Goal: Transaction & Acquisition: Purchase product/service

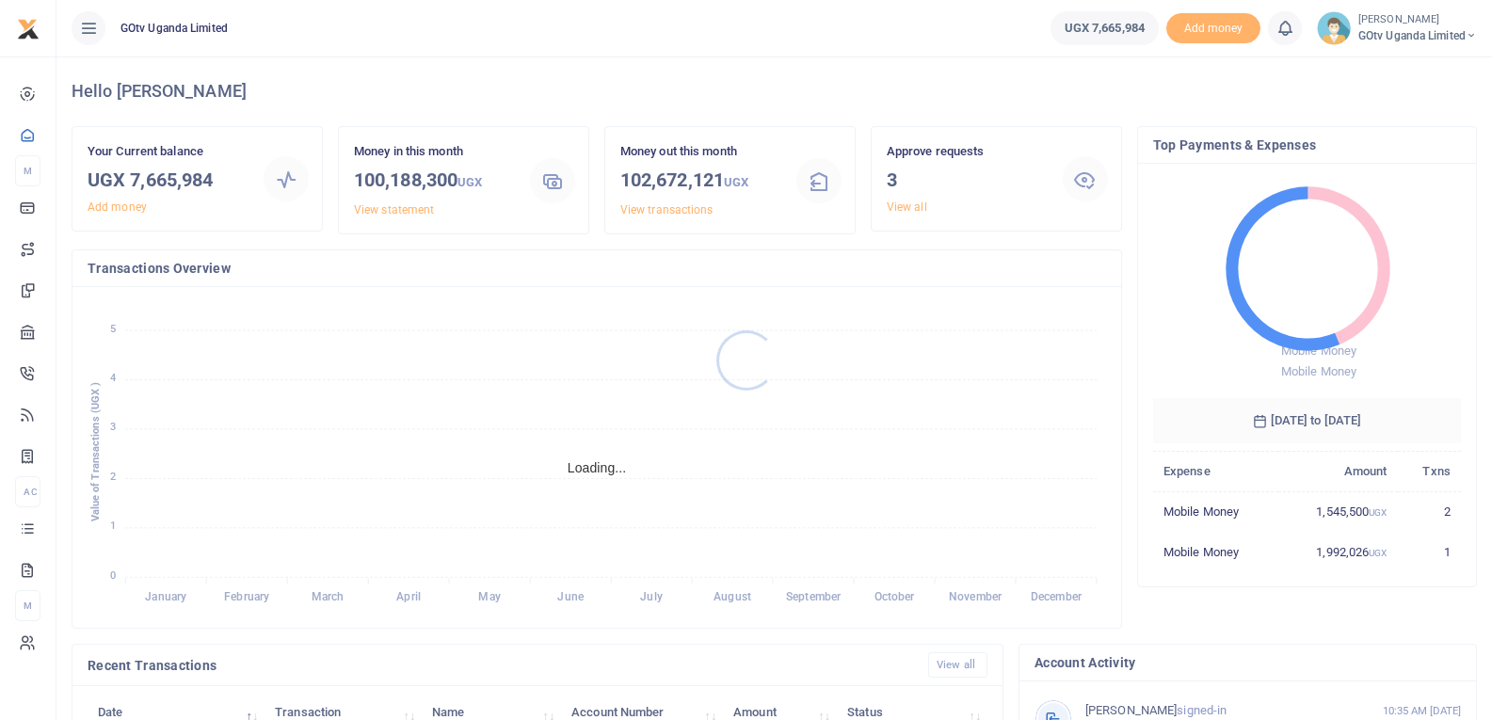
scroll to position [15, 15]
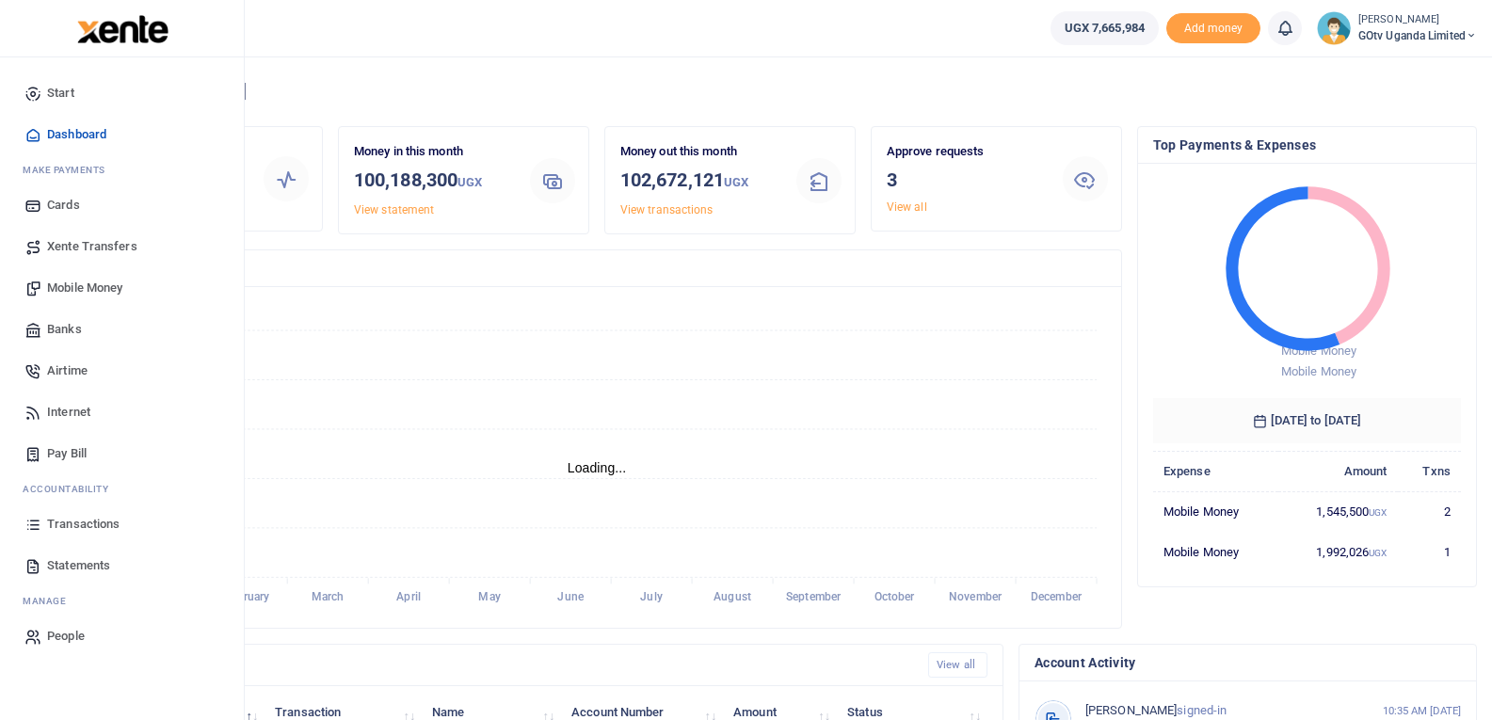
click at [72, 279] on span "Mobile Money" at bounding box center [84, 288] width 75 height 19
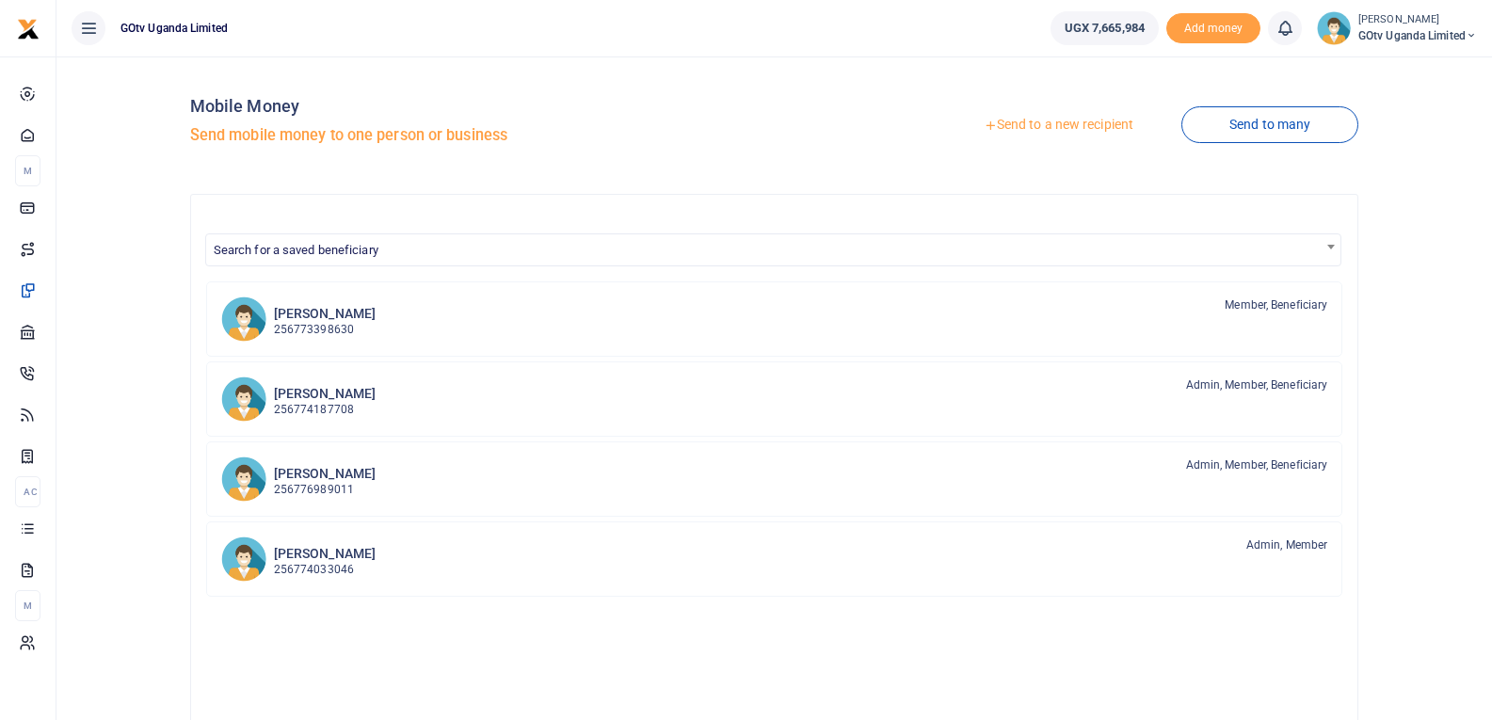
click at [1090, 123] on link "Send to a new recipient" at bounding box center [1059, 125] width 246 height 34
click at [1055, 130] on link "Send to a new recipient" at bounding box center [1059, 125] width 246 height 34
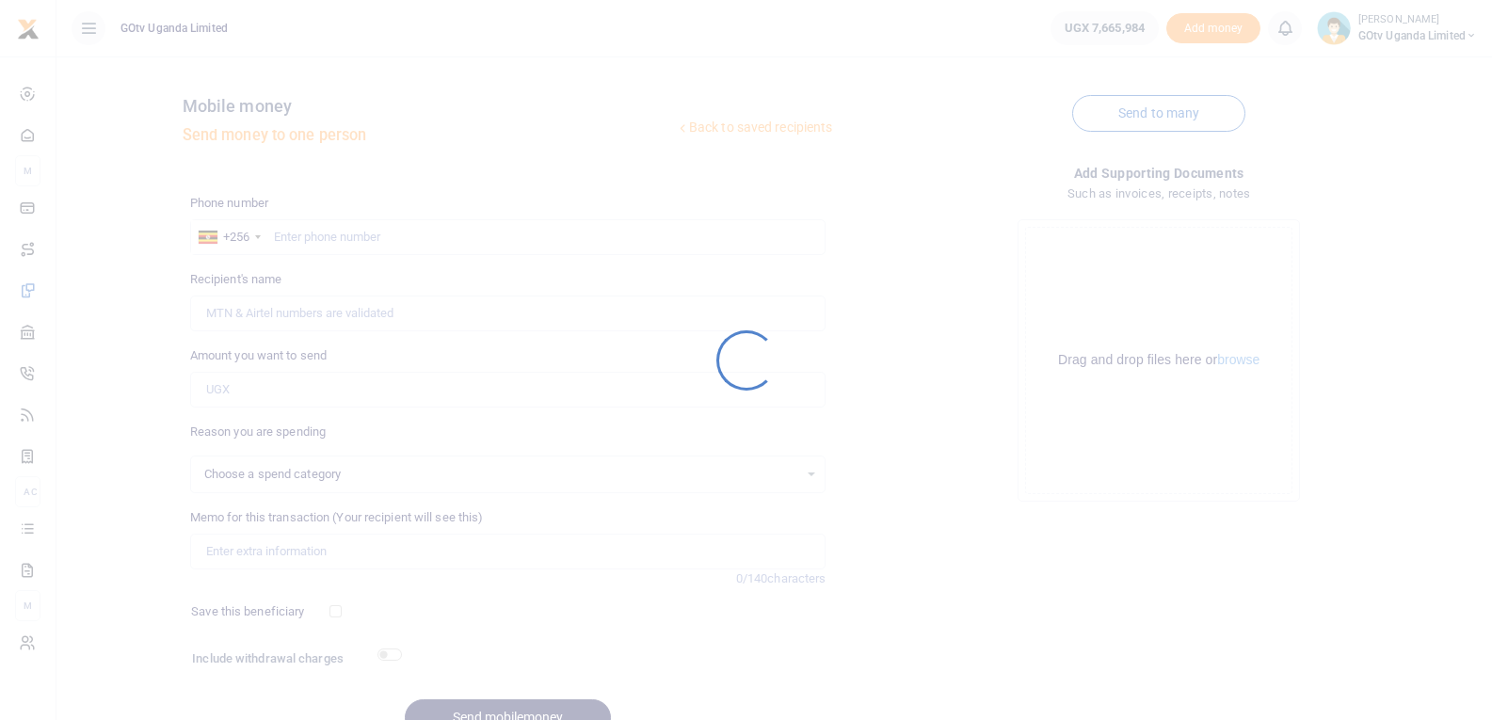
select select
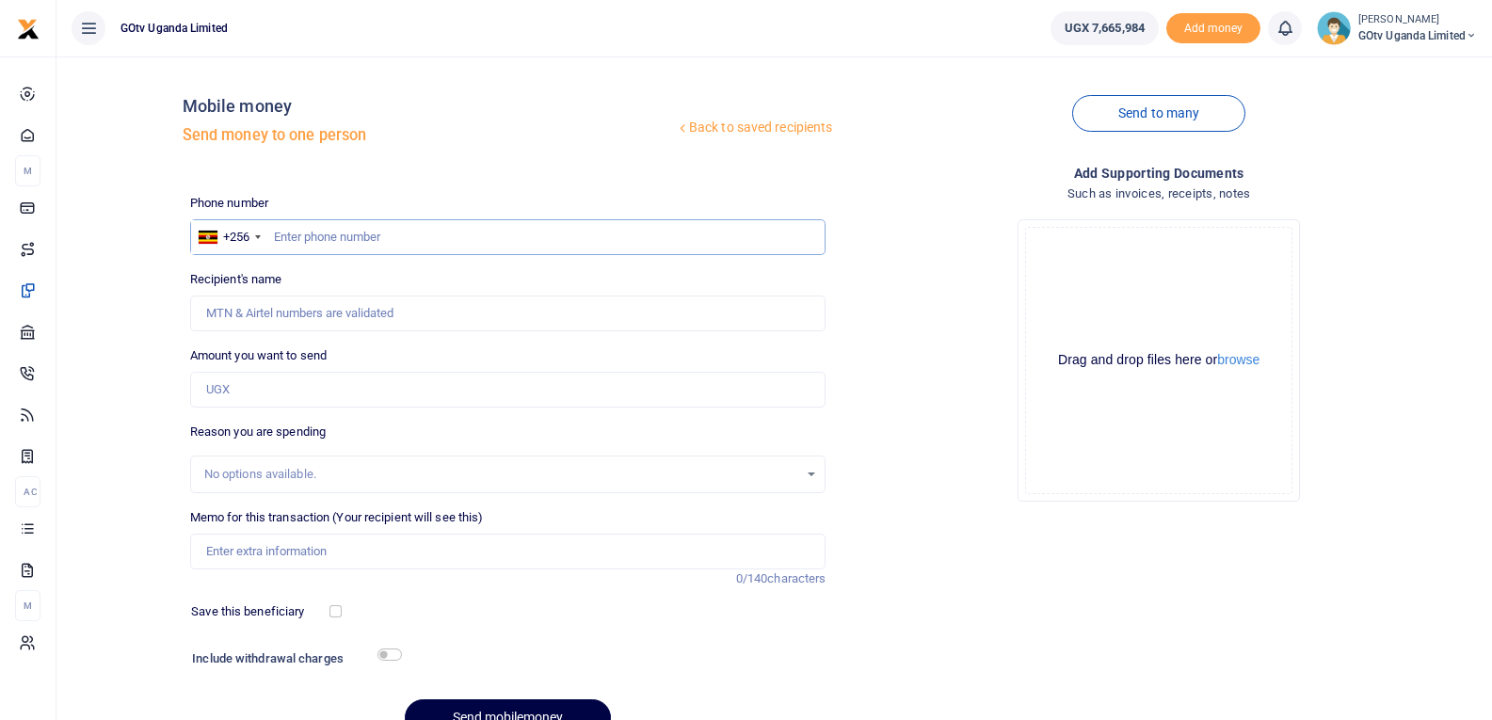
click at [316, 235] on input "text" at bounding box center [508, 237] width 636 height 36
type input "777536752"
type input "Simon Peter Nsozi"
type input "777536752"
click at [248, 407] on input "Amount you want to send" at bounding box center [508, 390] width 636 height 36
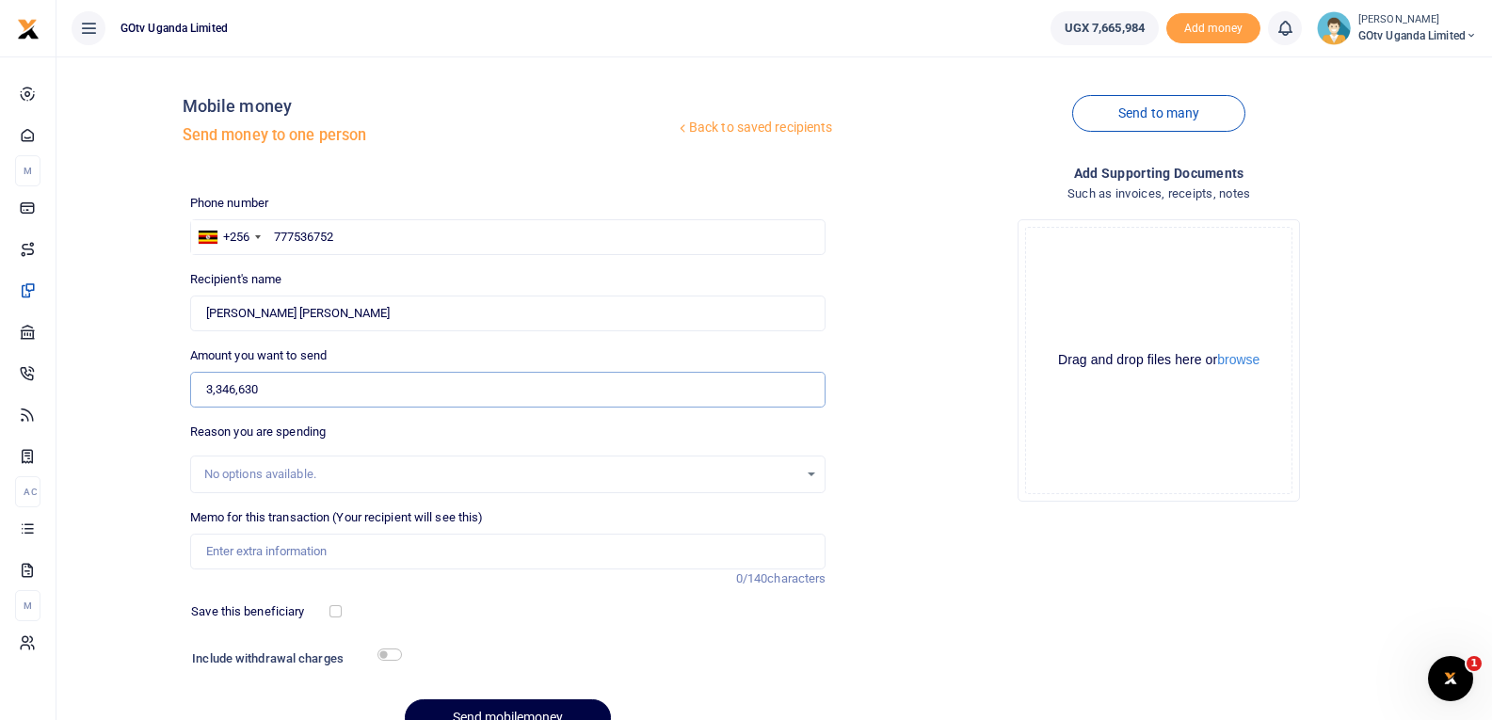
type input "3,346,630"
click at [304, 565] on input "Memo for this transaction (Your recipient will see this)" at bounding box center [508, 552] width 636 height 36
type input "[PERSON_NAME] Cash"
click at [349, 539] on input "[PERSON_NAME] Cash" at bounding box center [508, 552] width 636 height 36
click at [350, 539] on input "[PERSON_NAME] Cash" at bounding box center [508, 552] width 636 height 36
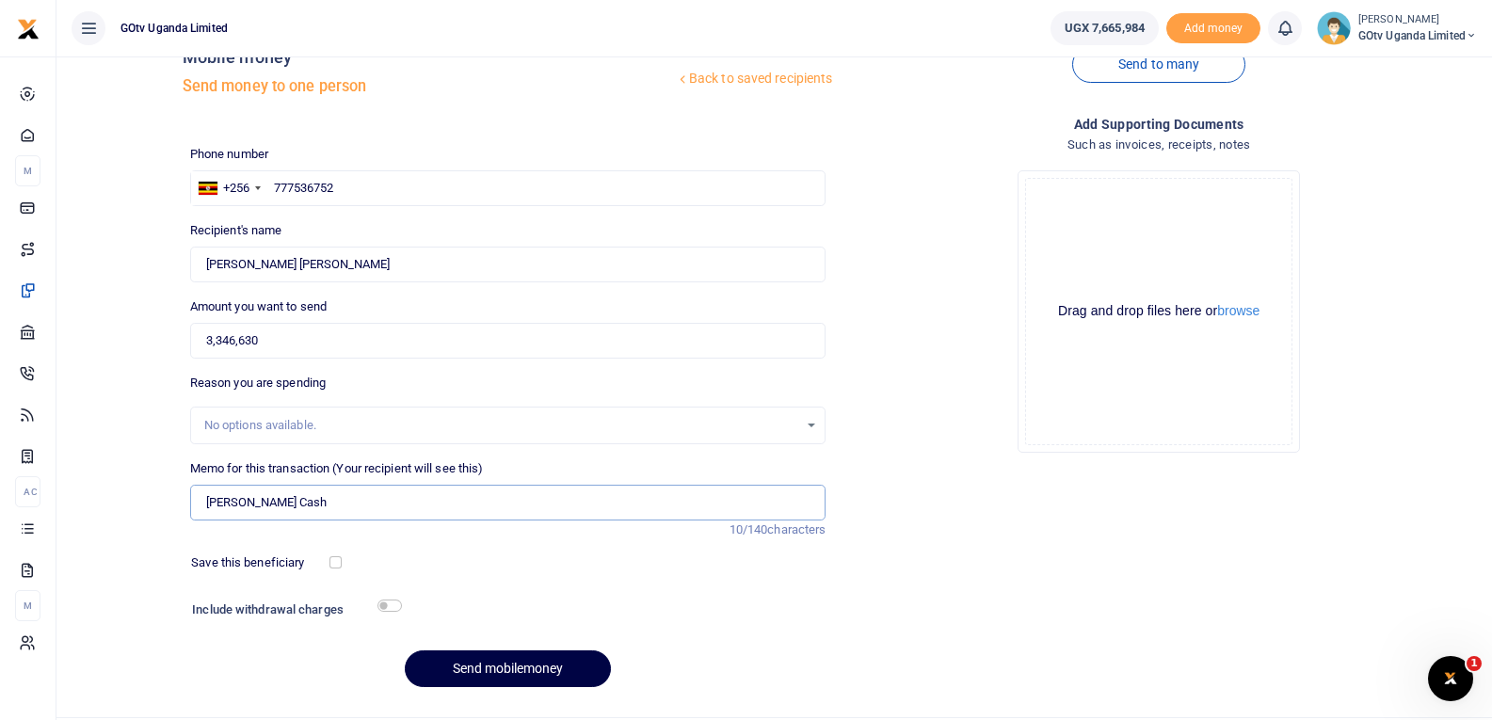
scroll to position [95, 0]
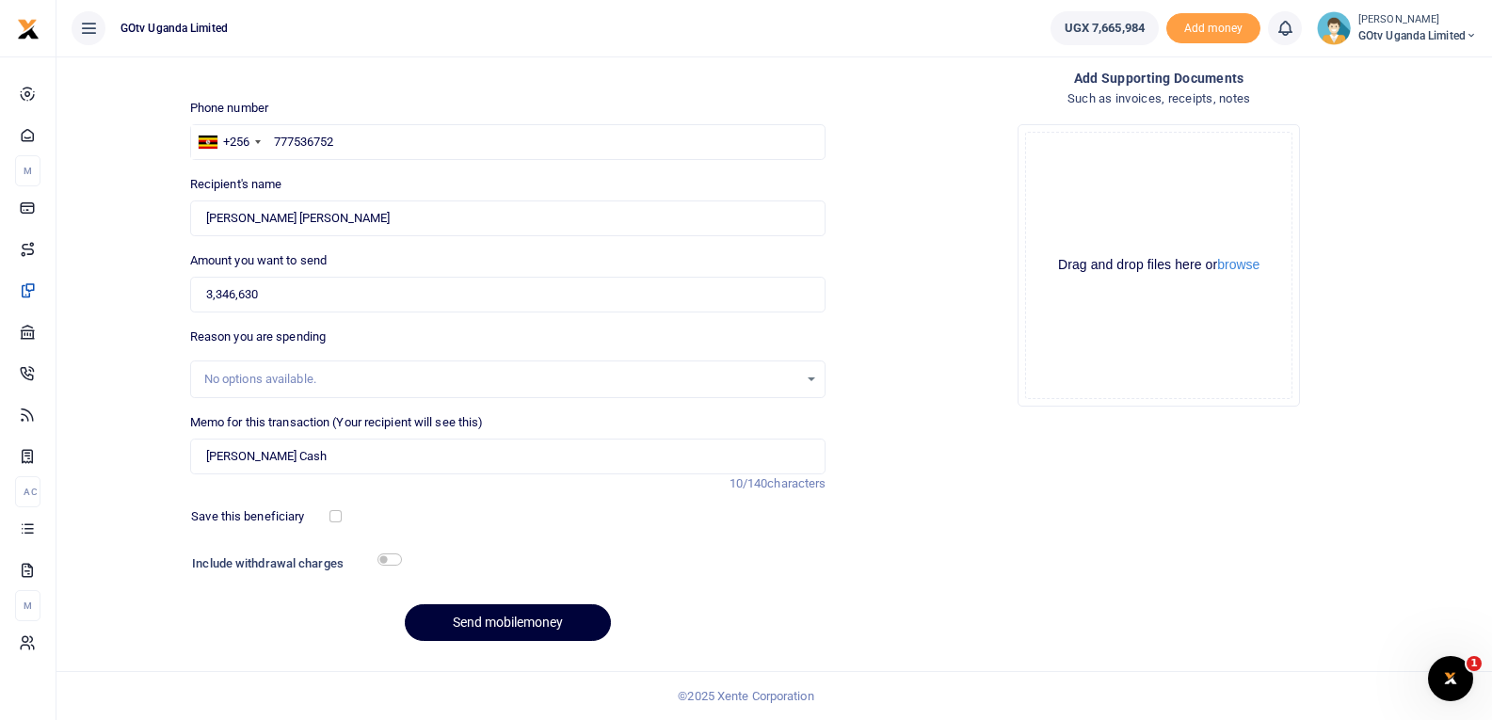
click at [513, 624] on button "Send mobilemoney" at bounding box center [508, 622] width 206 height 37
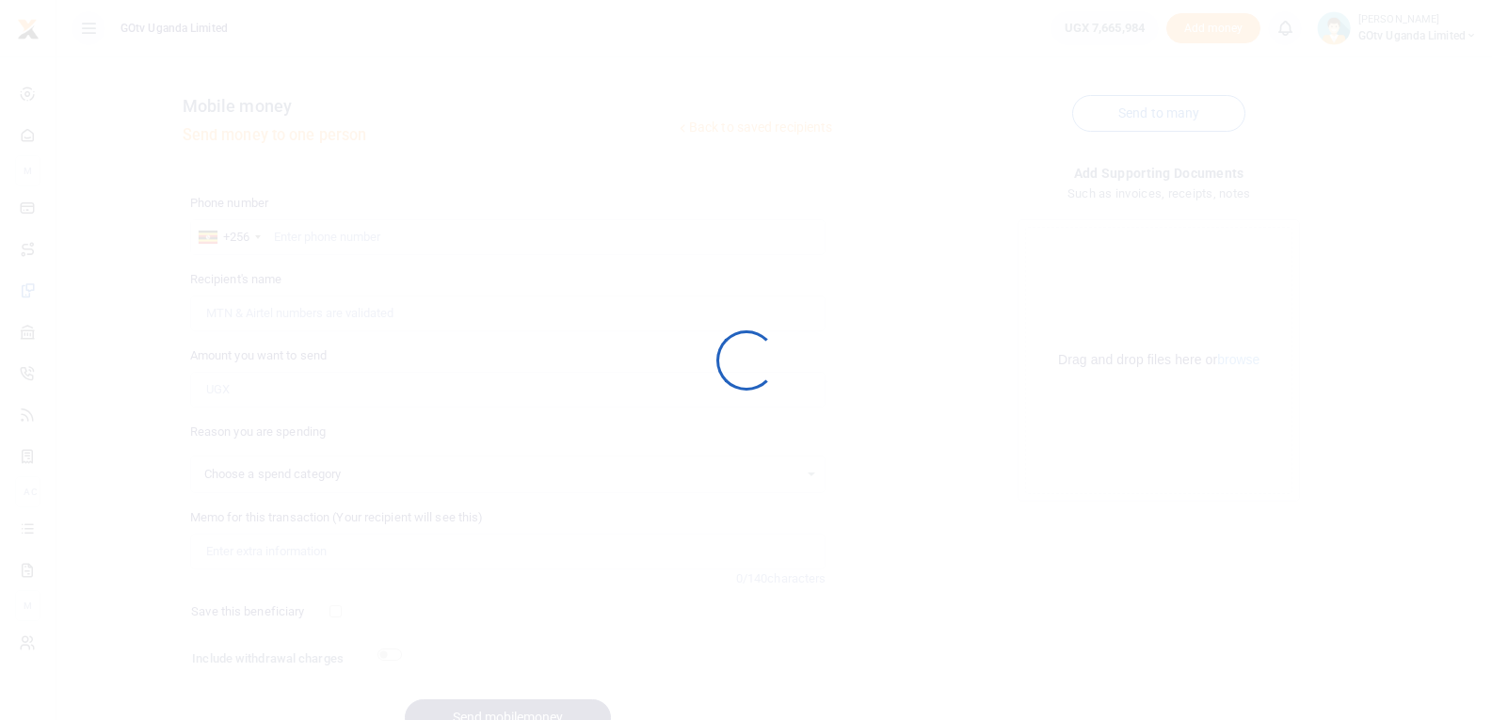
scroll to position [95, 0]
select select
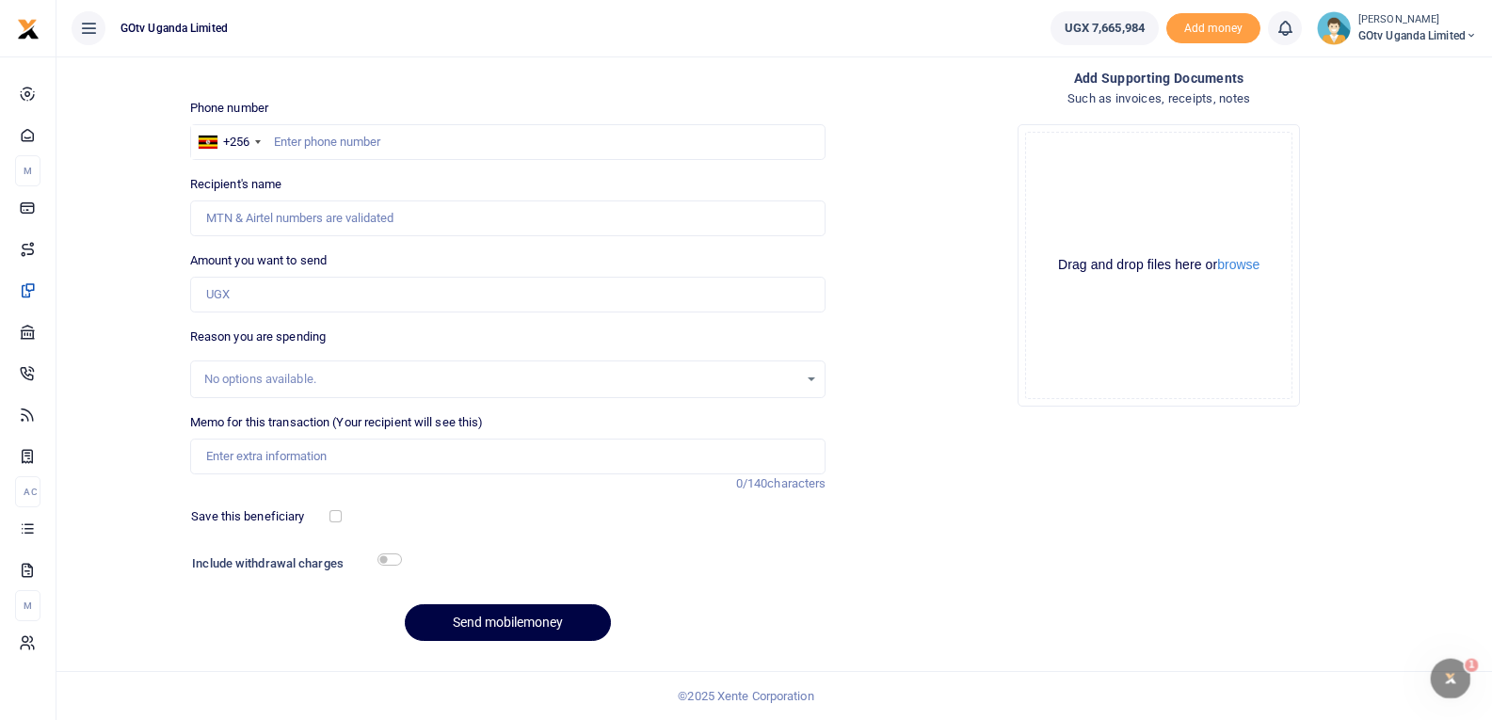
scroll to position [0, 0]
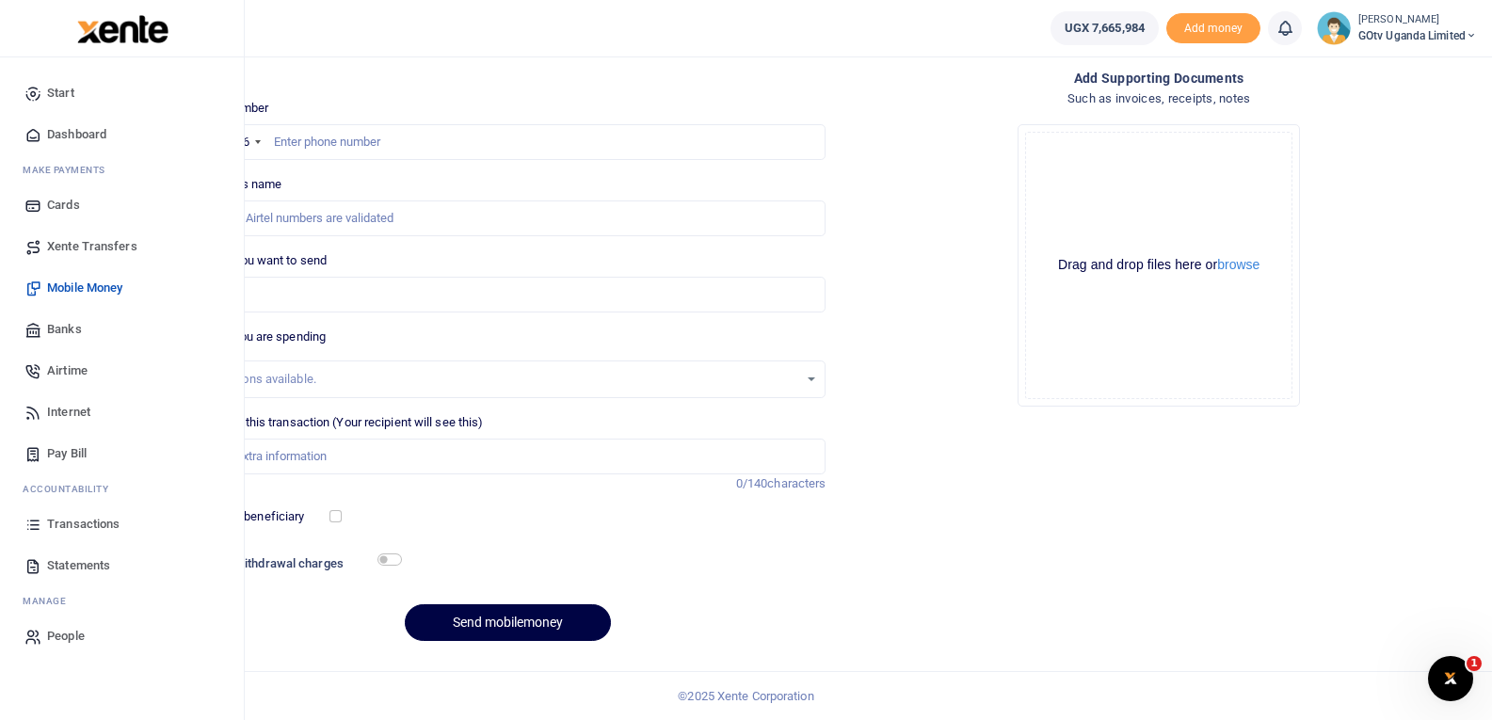
click at [45, 523] on link "Transactions" at bounding box center [122, 524] width 214 height 41
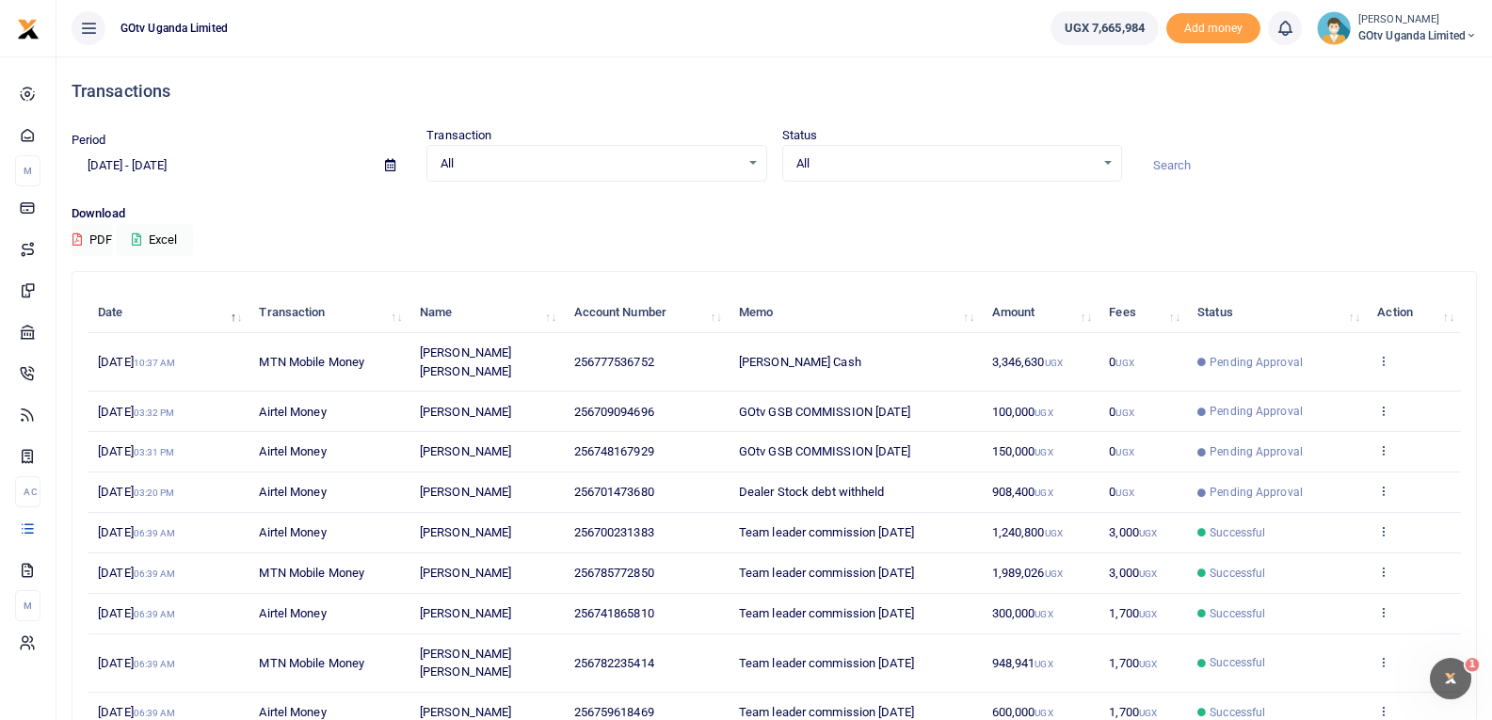
click at [1393, 354] on td "View details Send again" at bounding box center [1414, 362] width 94 height 58
click at [1386, 354] on icon at bounding box center [1383, 360] width 12 height 13
click at [1327, 378] on link "View details" at bounding box center [1315, 383] width 149 height 26
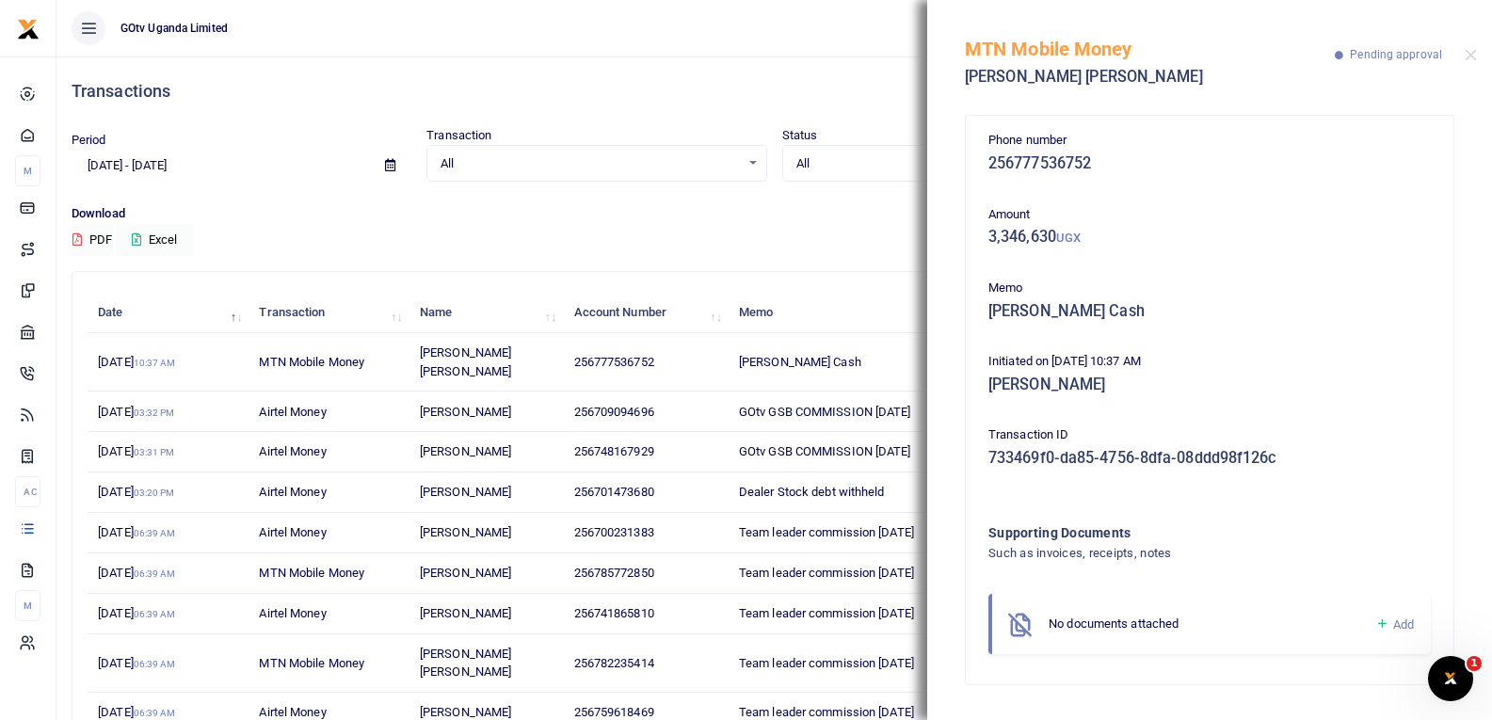
click at [1389, 623] on link "Add" at bounding box center [1395, 625] width 39 height 22
click at [1381, 616] on icon at bounding box center [1383, 624] width 14 height 17
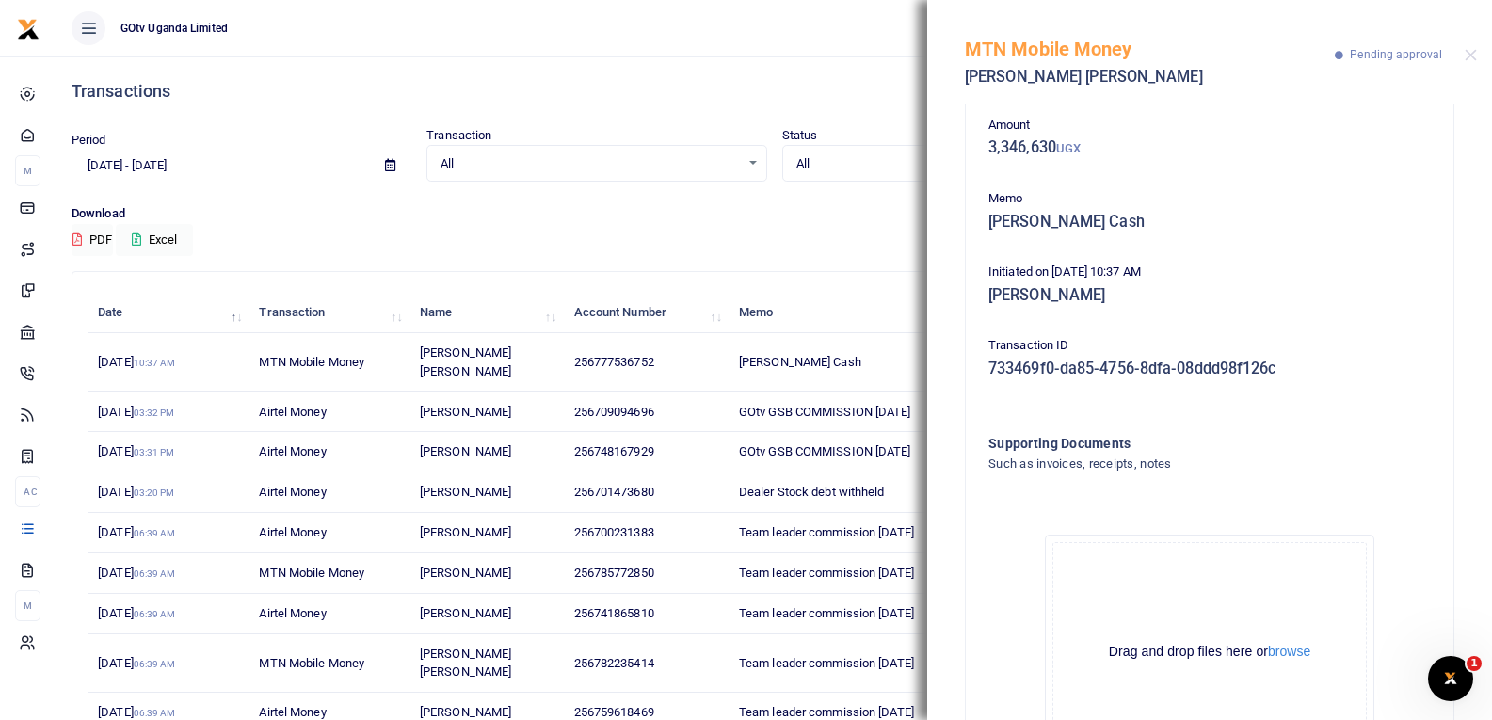
scroll to position [208, 0]
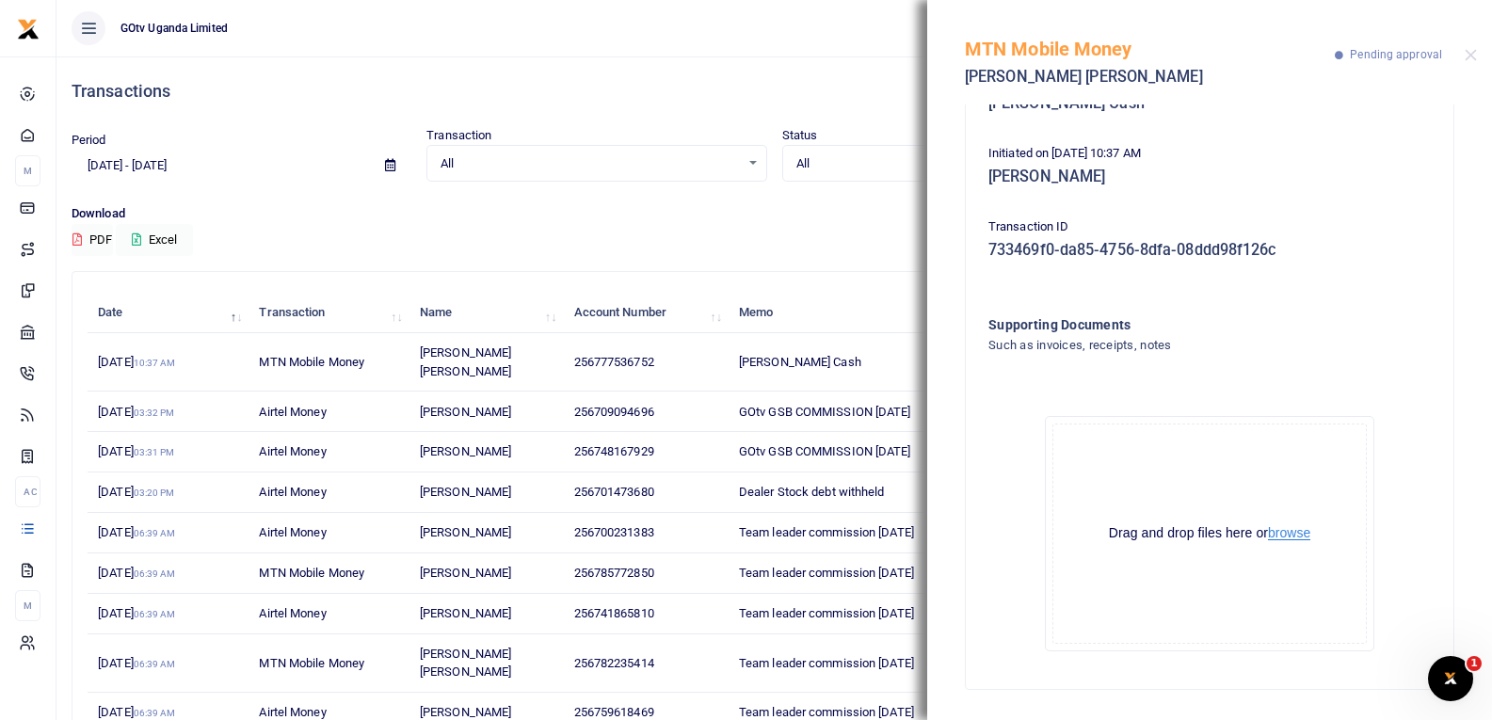
click at [1292, 539] on button "browse" at bounding box center [1289, 533] width 42 height 14
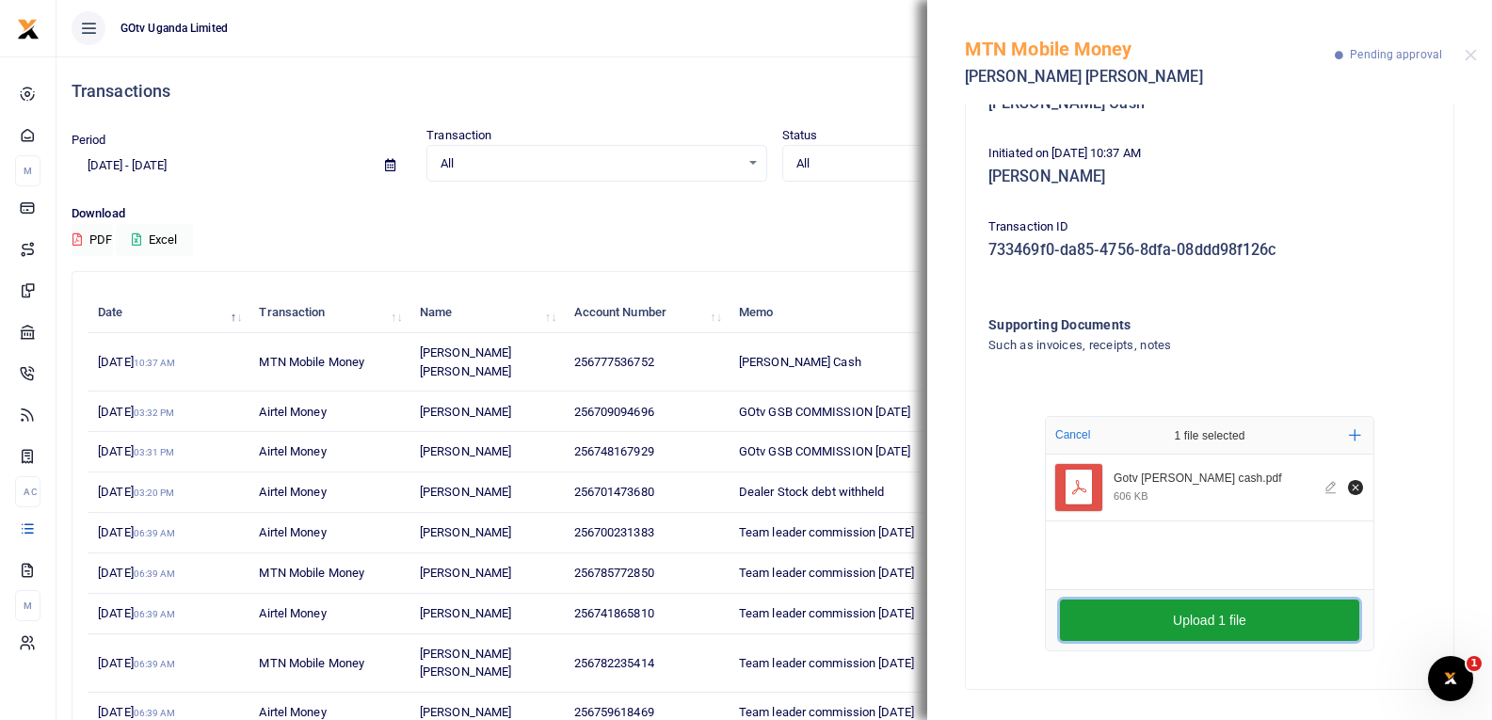
click at [1255, 622] on button "Upload 1 file" at bounding box center [1209, 620] width 299 height 41
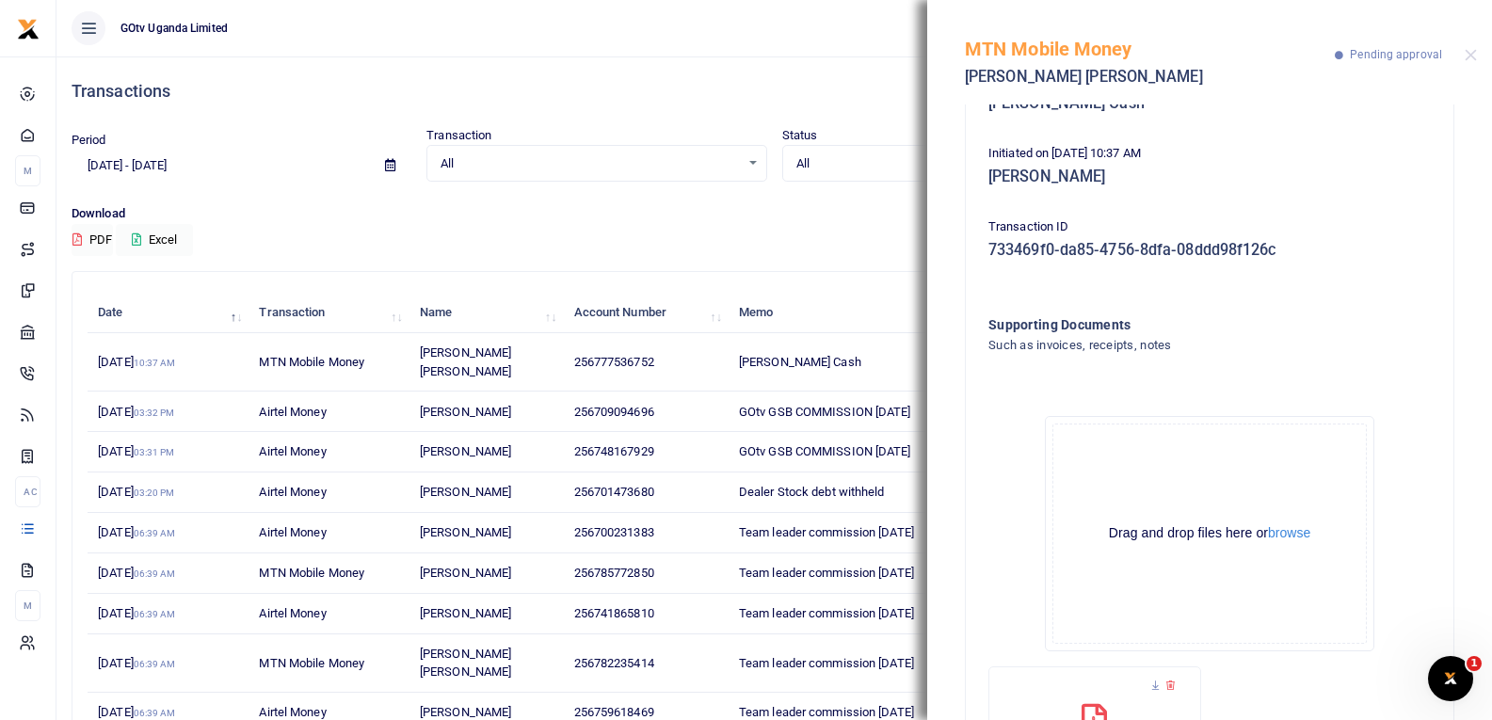
click at [612, 242] on div "Download PDF Excel" at bounding box center [775, 230] width 1406 height 52
click at [1467, 54] on button "Close" at bounding box center [1471, 55] width 12 height 12
